Goal: Information Seeking & Learning: Find specific fact

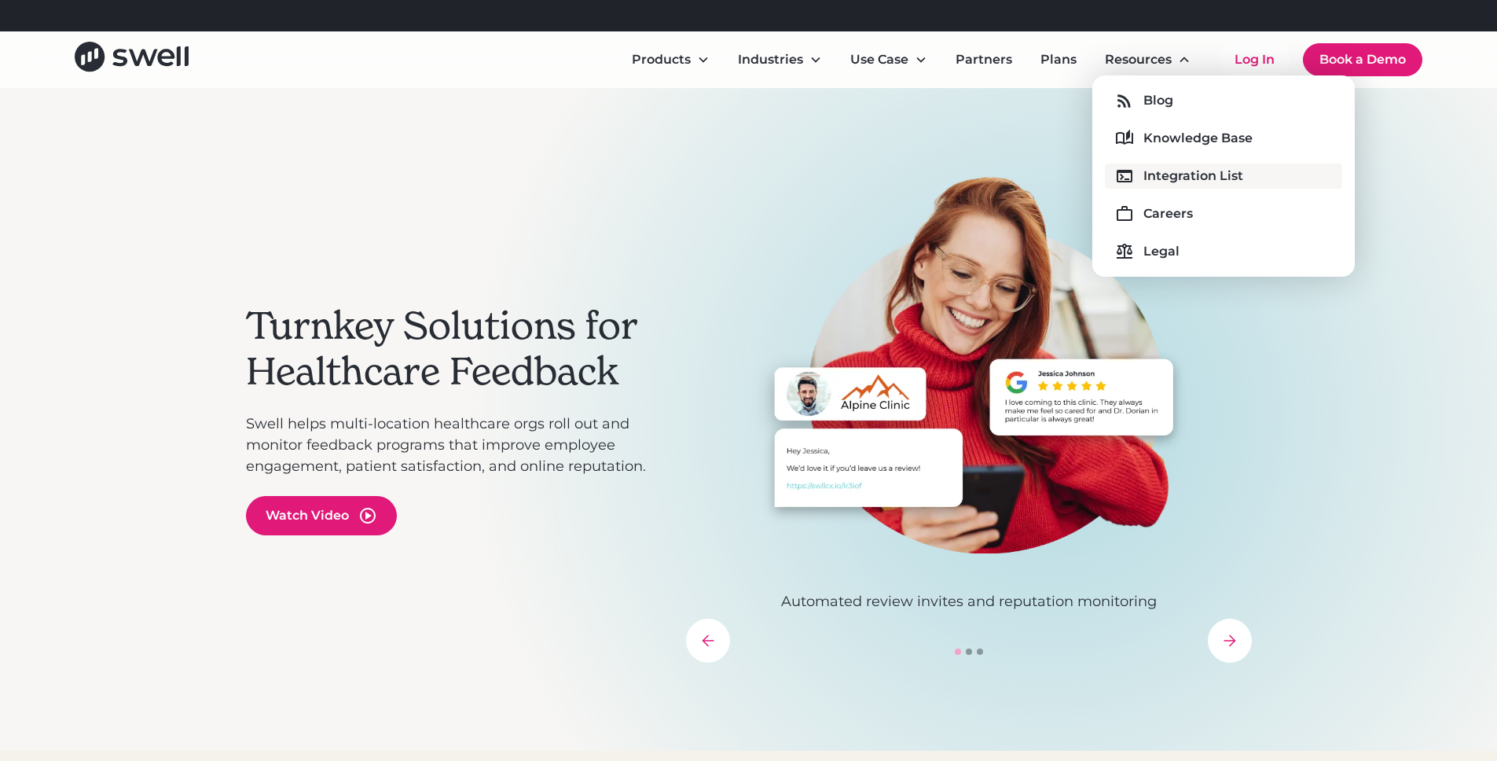
click at [1180, 177] on div "Integration List" at bounding box center [1193, 176] width 100 height 19
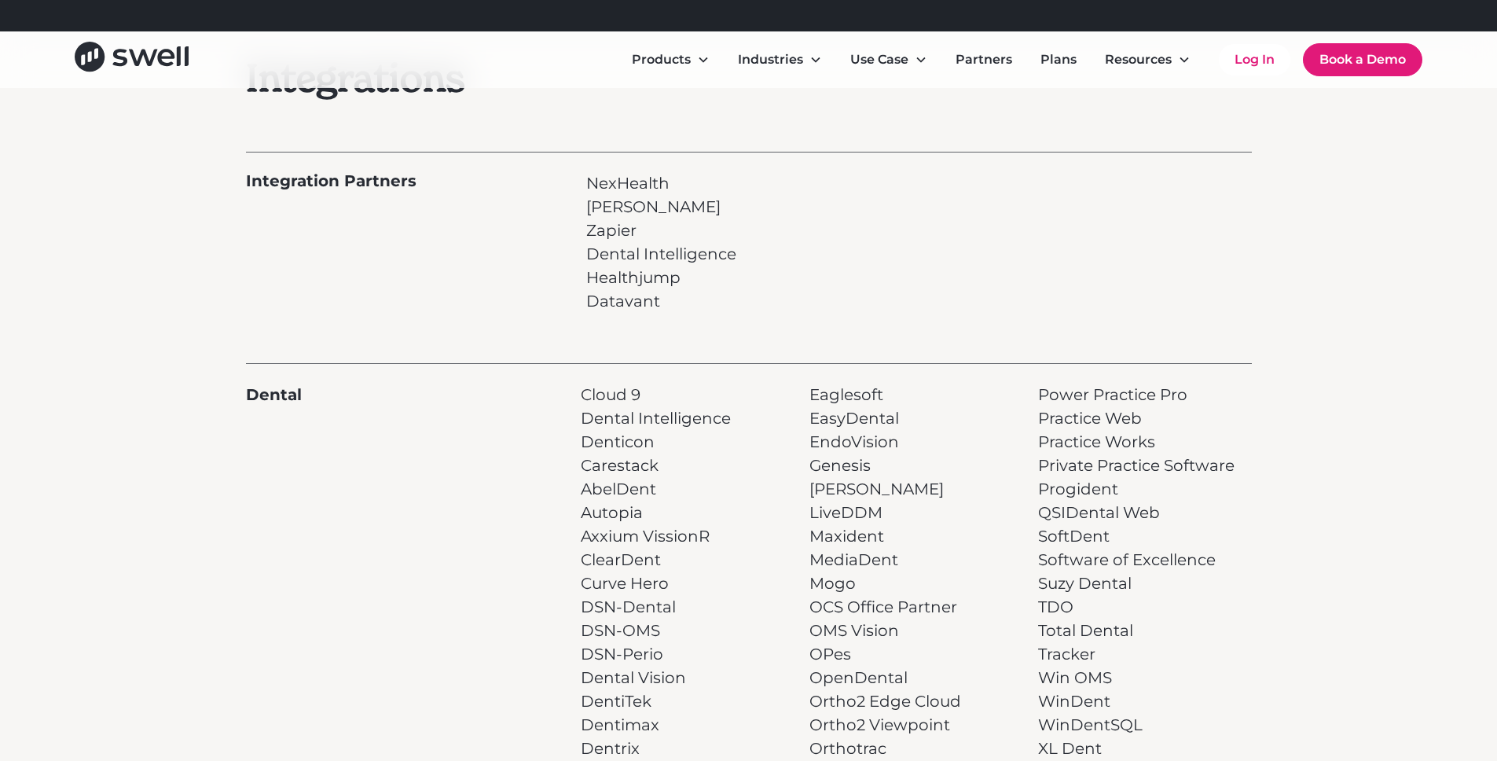
scroll to position [449, 0]
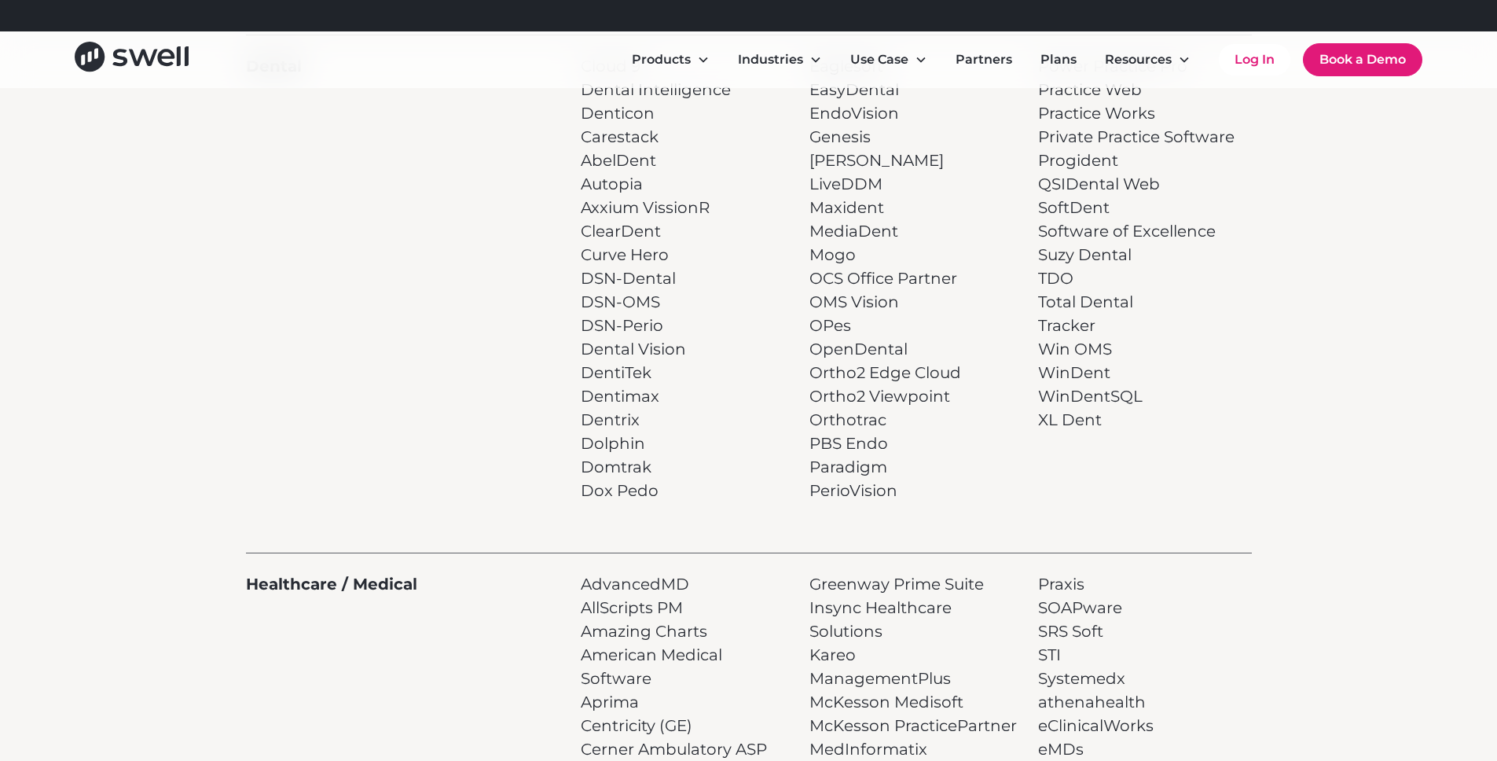
click at [846, 472] on p "Eaglesoft EasyDental EndoVision Genesis [PERSON_NAME] LiveDDM Maxident MediaDen…" at bounding box center [885, 278] width 152 height 448
copy p "Paradigm"
